Goal: Find specific page/section: Find specific page/section

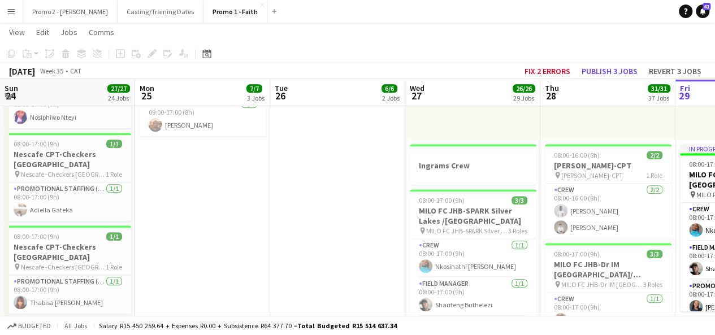
scroll to position [0, 314]
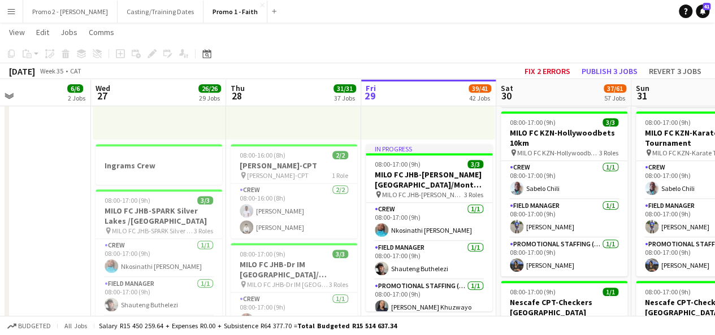
click at [16, 12] on button "Menu" at bounding box center [11, 11] width 23 height 23
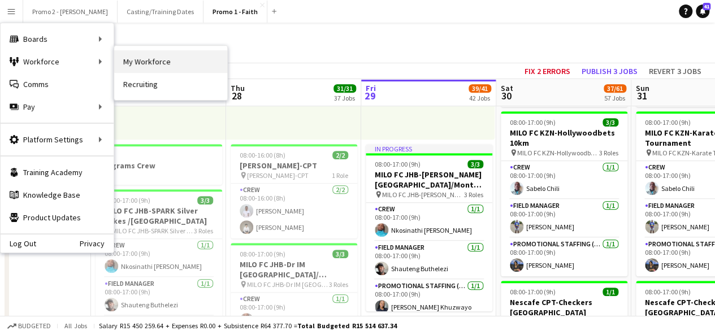
click at [146, 63] on link "My Workforce" at bounding box center [170, 61] width 113 height 23
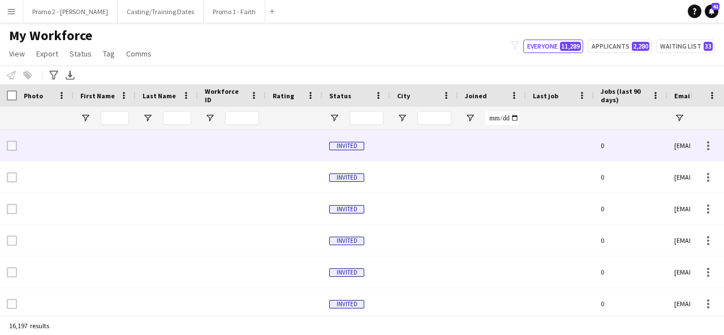
type input "******"
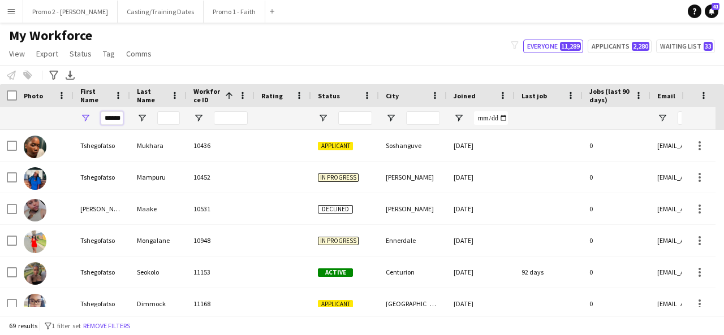
scroll to position [0, 2]
drag, startPoint x: 102, startPoint y: 120, endPoint x: 422, endPoint y: 119, distance: 319.9
click at [422, 119] on div "******" at bounding box center [604, 118] width 1209 height 23
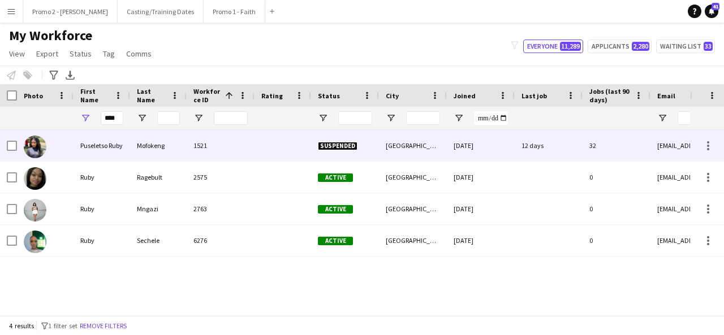
click at [395, 148] on div "[GEOGRAPHIC_DATA]" at bounding box center [413, 145] width 68 height 31
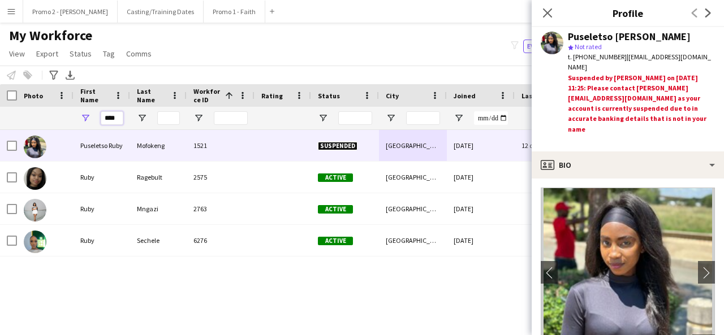
drag, startPoint x: 101, startPoint y: 118, endPoint x: 218, endPoint y: 126, distance: 117.8
click at [218, 126] on div "****" at bounding box center [604, 118] width 1209 height 23
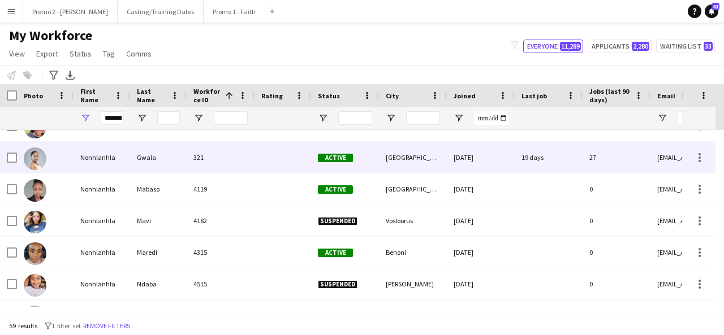
click at [284, 171] on div at bounding box center [282, 157] width 57 height 31
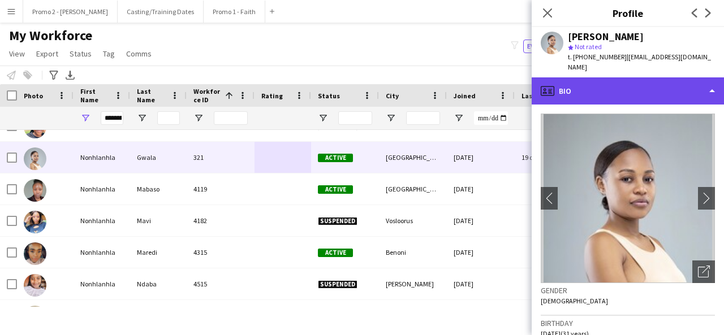
click at [621, 77] on div "profile Bio" at bounding box center [627, 90] width 192 height 27
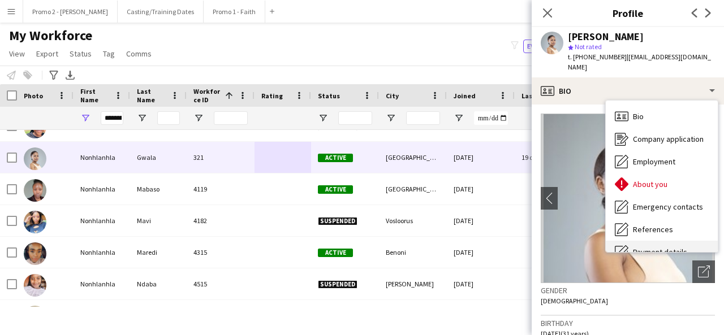
click at [672, 247] on span "Payment details" at bounding box center [660, 252] width 54 height 10
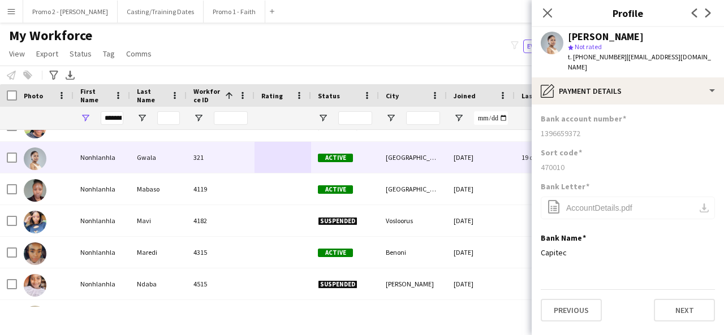
drag, startPoint x: 584, startPoint y: 124, endPoint x: 542, endPoint y: 124, distance: 42.4
click at [542, 128] on div "1396659372" at bounding box center [627, 133] width 174 height 10
copy div "1396659372"
drag, startPoint x: 105, startPoint y: 118, endPoint x: 245, endPoint y: 112, distance: 140.3
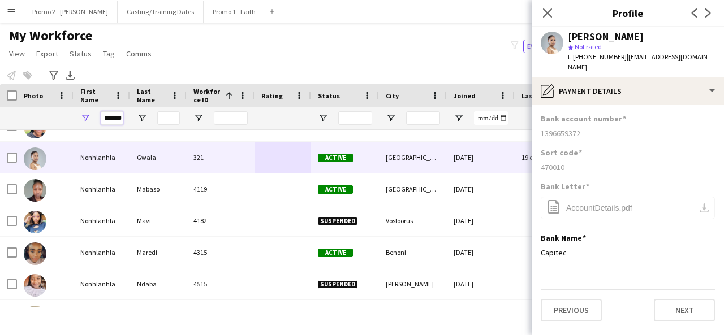
click at [245, 112] on div "**********" at bounding box center [604, 118] width 1209 height 23
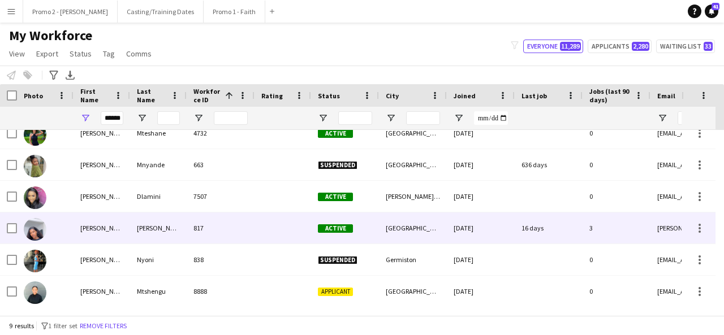
scroll to position [0, 0]
click at [207, 218] on div "817" at bounding box center [221, 228] width 68 height 31
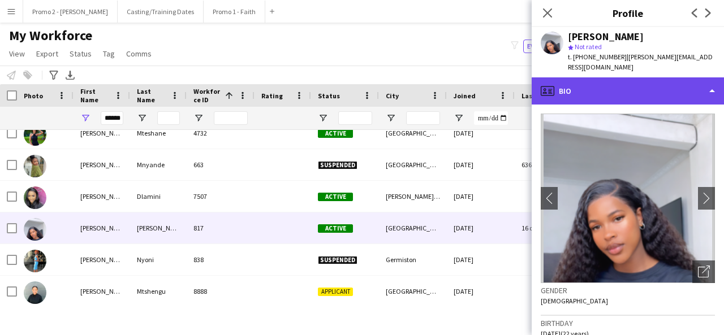
click at [613, 81] on div "profile Bio" at bounding box center [627, 90] width 192 height 27
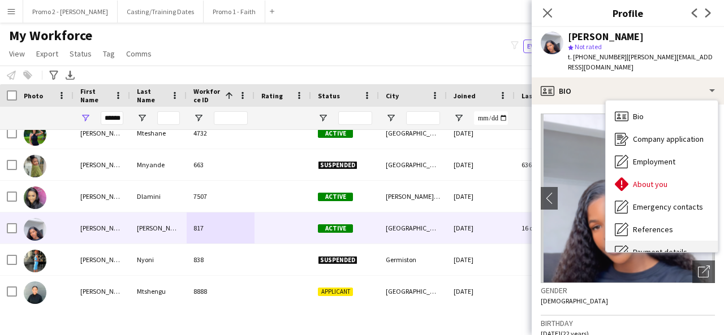
click at [659, 241] on div "Payment details Payment details" at bounding box center [661, 252] width 112 height 23
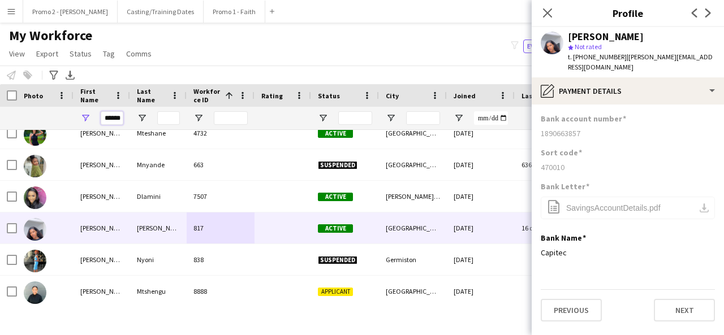
scroll to position [0, 6]
drag, startPoint x: 102, startPoint y: 119, endPoint x: 337, endPoint y: 120, distance: 234.6
click at [337, 120] on div "******" at bounding box center [604, 118] width 1209 height 23
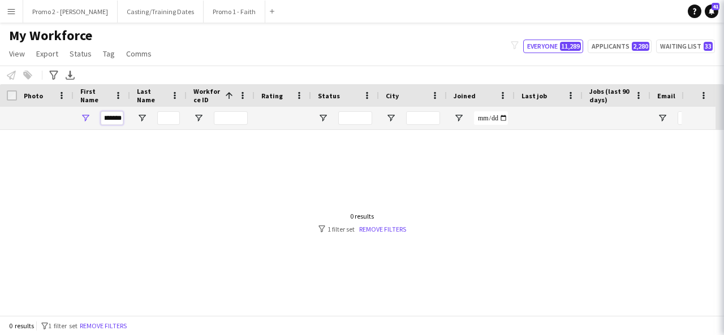
scroll to position [0, 0]
type input "*******"
click at [374, 226] on link "Remove filters" at bounding box center [382, 229] width 47 height 8
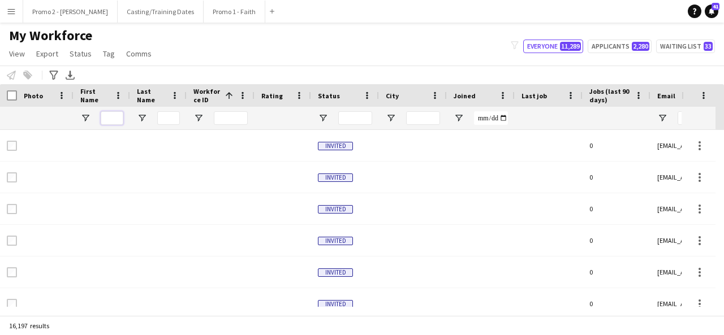
click at [113, 116] on input "First Name Filter Input" at bounding box center [112, 118] width 23 height 14
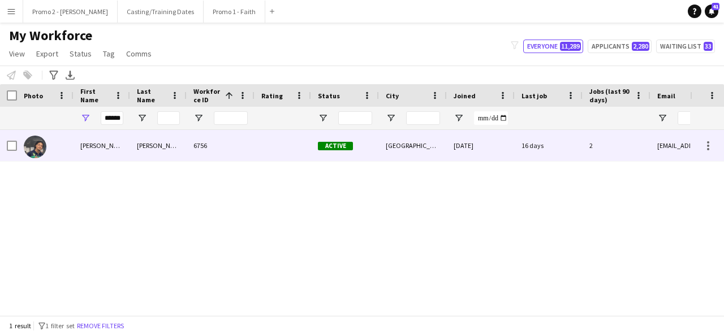
click at [151, 139] on div "[PERSON_NAME]" at bounding box center [158, 145] width 57 height 31
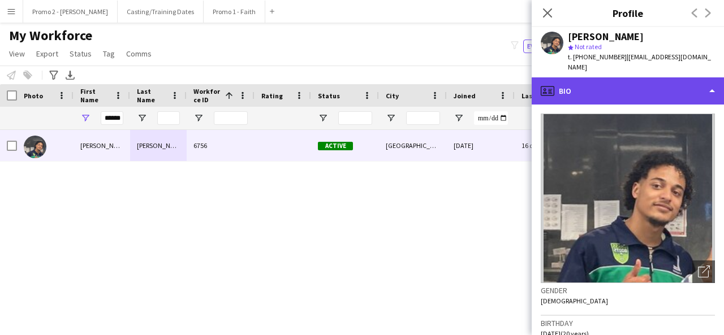
click at [609, 77] on div "profile Bio" at bounding box center [627, 90] width 192 height 27
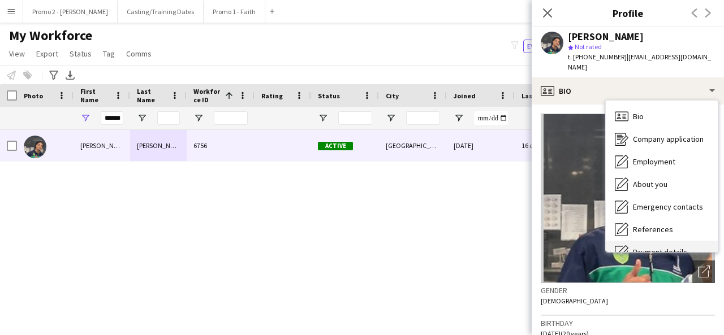
click at [662, 241] on div "Payment details Payment details" at bounding box center [661, 252] width 112 height 23
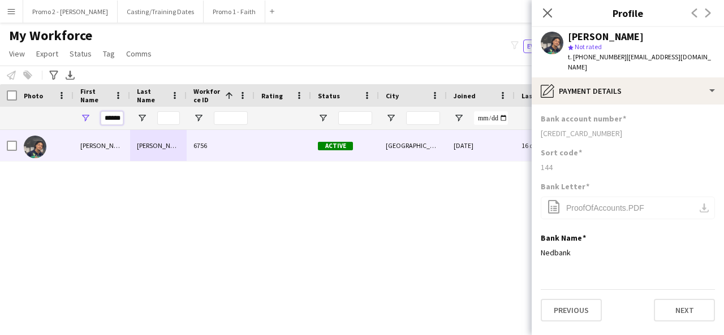
drag, startPoint x: 102, startPoint y: 117, endPoint x: 313, endPoint y: 106, distance: 211.1
click at [313, 106] on div "Workforce Details Photo First Name 1" at bounding box center [604, 107] width 1209 height 46
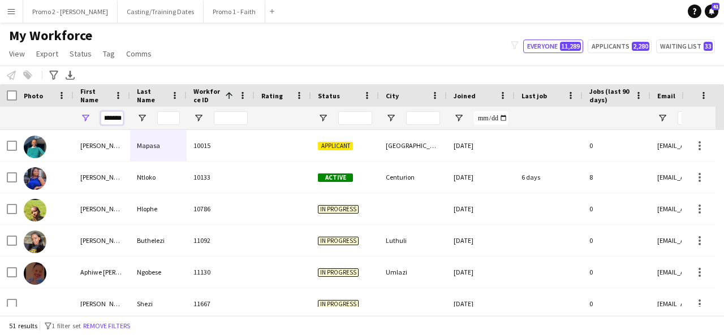
type input "*******"
click at [170, 119] on input "Last Name Filter Input" at bounding box center [168, 118] width 23 height 14
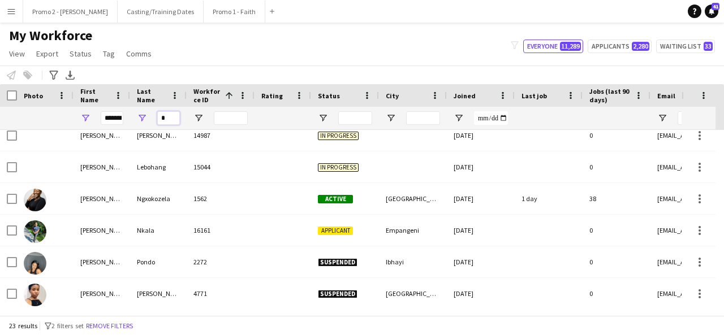
scroll to position [254, 0]
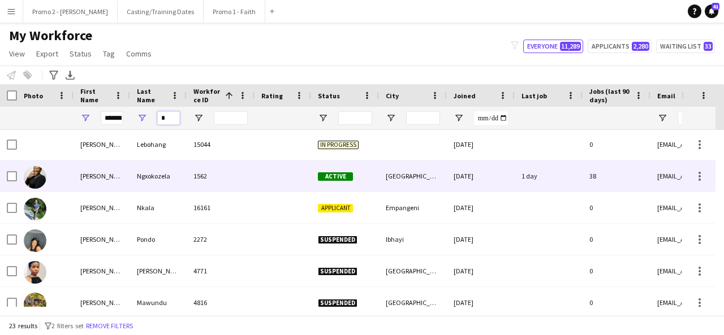
type input "*"
click at [473, 184] on div "[DATE]" at bounding box center [481, 176] width 68 height 31
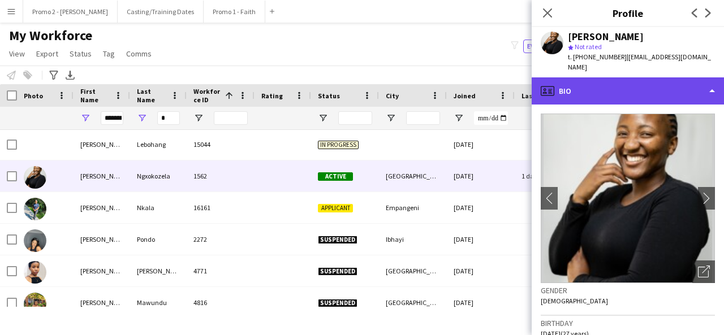
click at [618, 82] on div "profile Bio" at bounding box center [627, 90] width 192 height 27
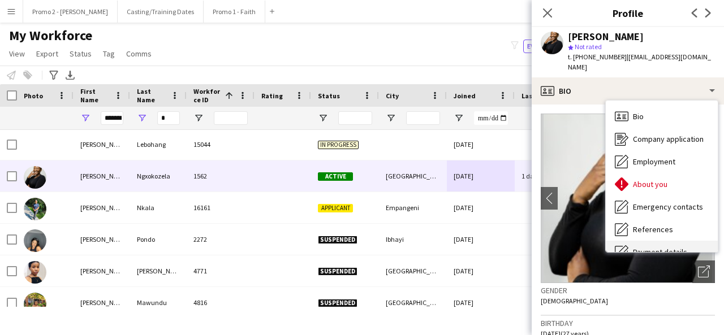
click at [666, 241] on div "Payment details Payment details" at bounding box center [661, 252] width 112 height 23
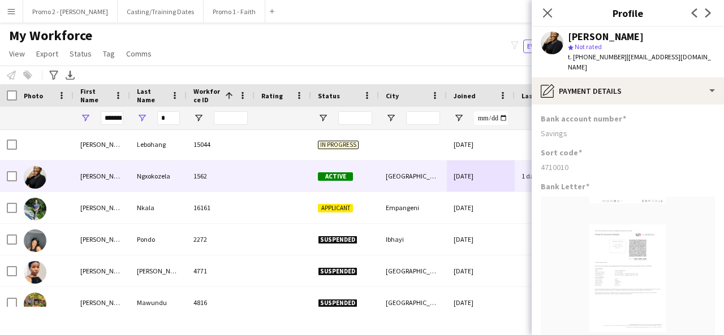
click at [666, 232] on figure at bounding box center [627, 280] width 174 height 166
